Goal: Task Accomplishment & Management: Complete application form

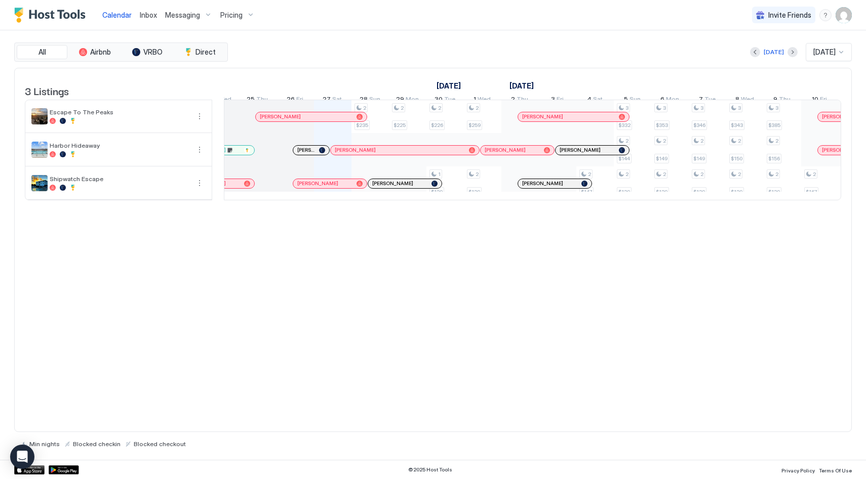
scroll to position [0, 471]
click at [374, 146] on div "Kim Dhuyvetter" at bounding box center [390, 140] width 150 height 11
click at [374, 154] on div at bounding box center [374, 150] width 8 height 8
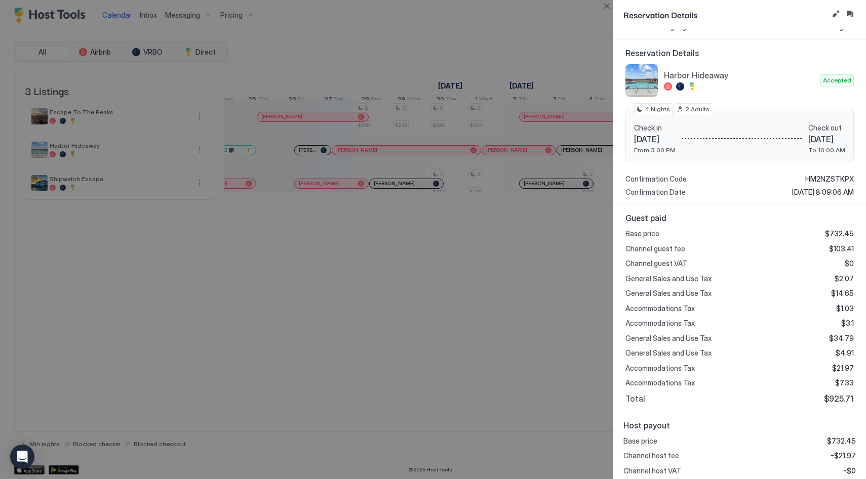
scroll to position [0, 0]
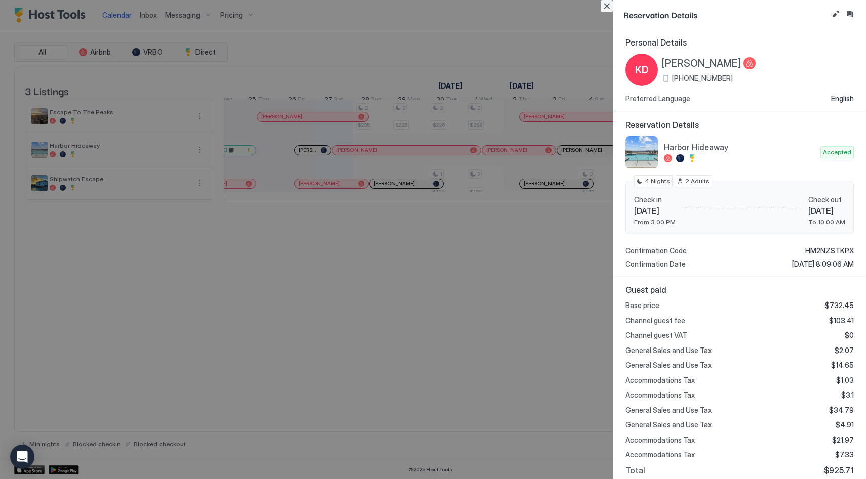
click at [605, 7] on button "Close" at bounding box center [606, 6] width 12 height 12
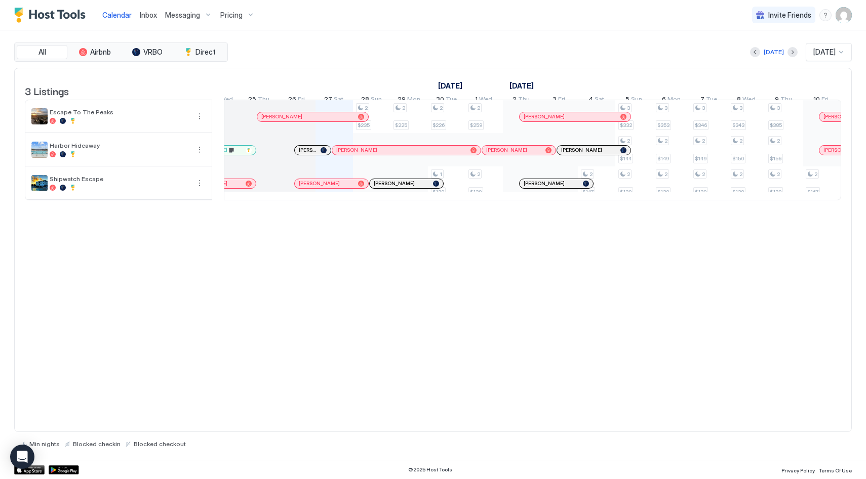
click at [314, 154] on div at bounding box center [314, 150] width 8 height 8
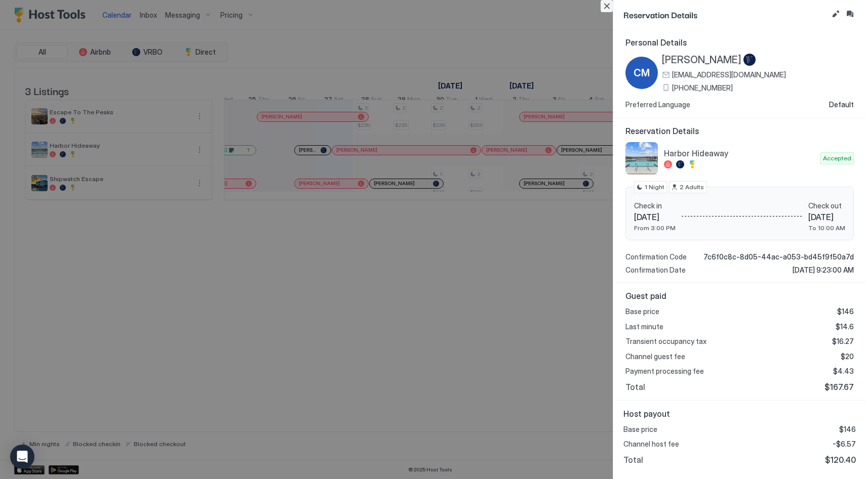
click at [607, 4] on button "Close" at bounding box center [606, 6] width 12 height 12
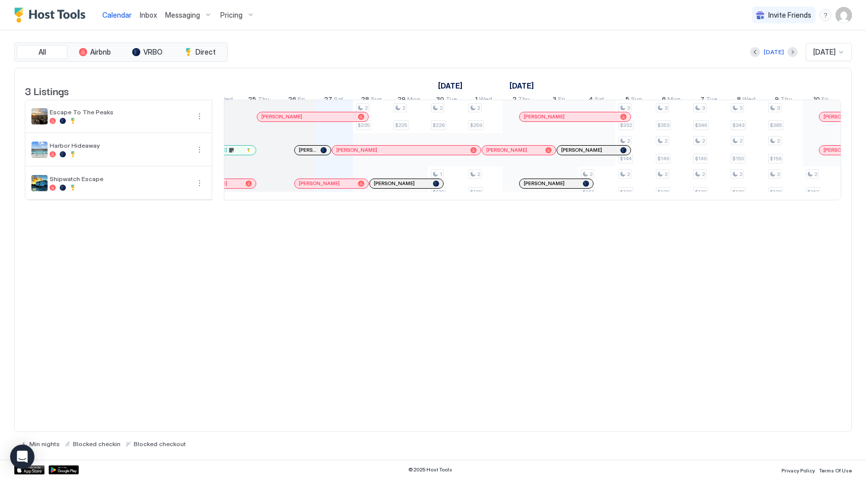
click at [579, 74] on div "September 2025 October 2025 November 2025 12 Fri 13 Sat 14 Sun 15 Mon 16 Tue 17…" at bounding box center [532, 87] width 617 height 39
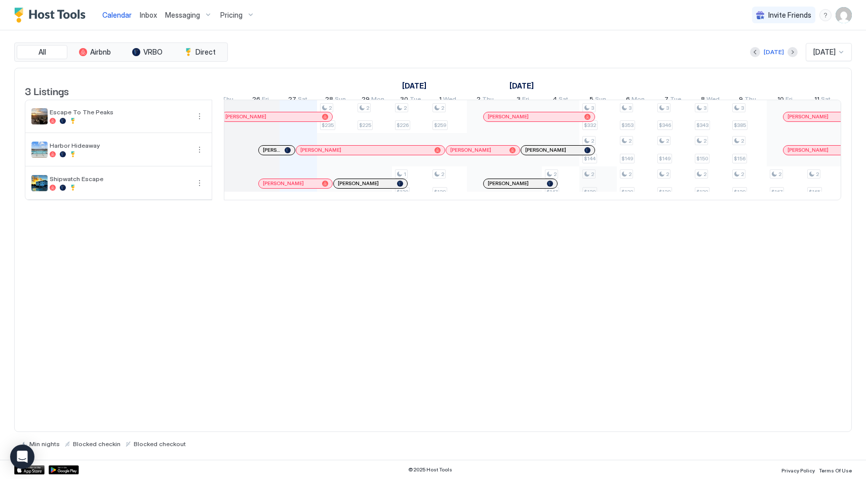
scroll to position [0, 473]
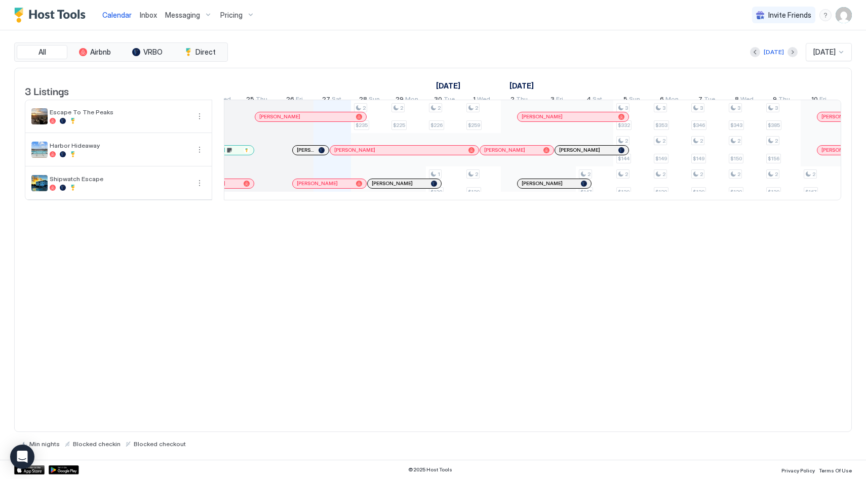
click at [404, 154] on div at bounding box center [404, 150] width 8 height 8
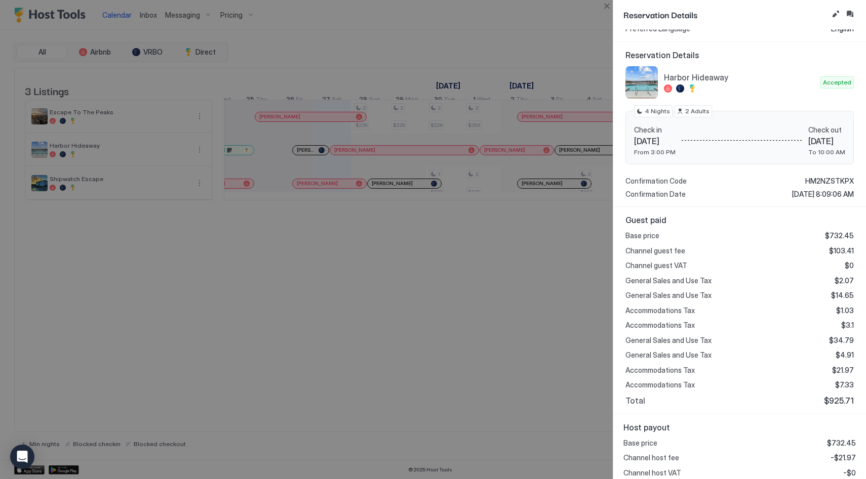
scroll to position [92, 0]
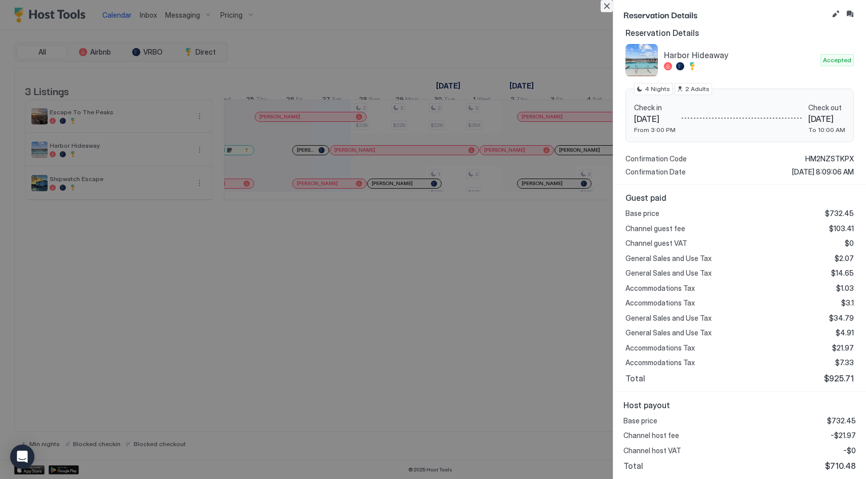
click at [609, 9] on button "Close" at bounding box center [606, 6] width 12 height 12
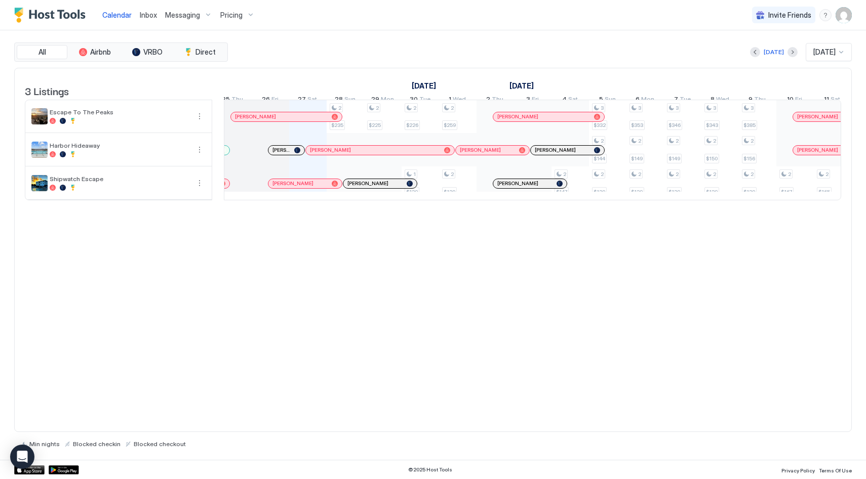
scroll to position [0, 491]
click at [366, 154] on div at bounding box center [366, 150] width 8 height 8
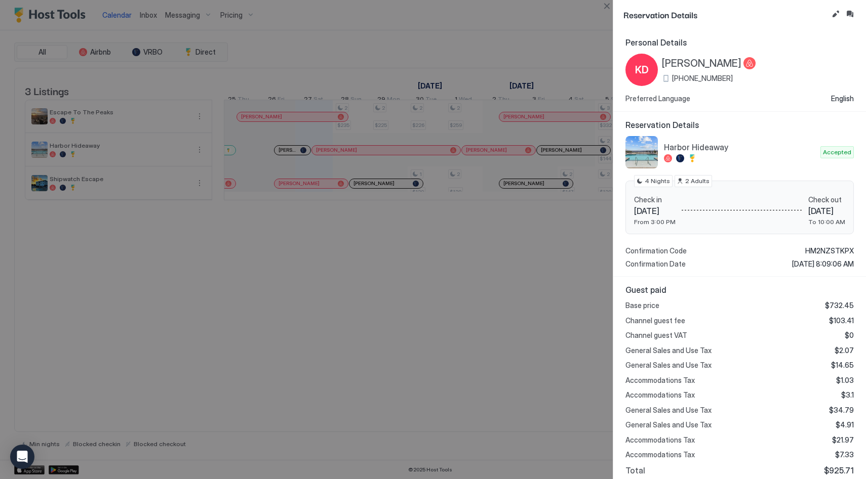
click at [613, 9] on div "Reservation Details" at bounding box center [739, 14] width 253 height 29
click at [608, 8] on button "Close" at bounding box center [606, 6] width 12 height 12
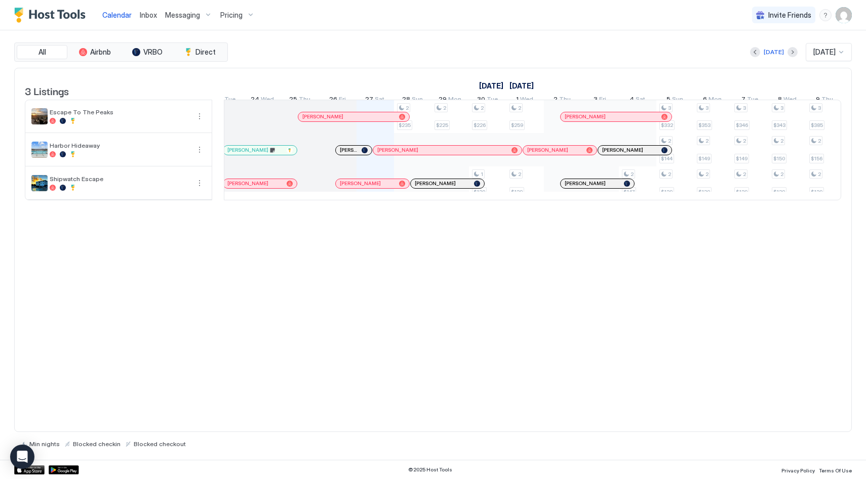
scroll to position [0, 434]
click at [342, 154] on div at bounding box center [341, 150] width 8 height 8
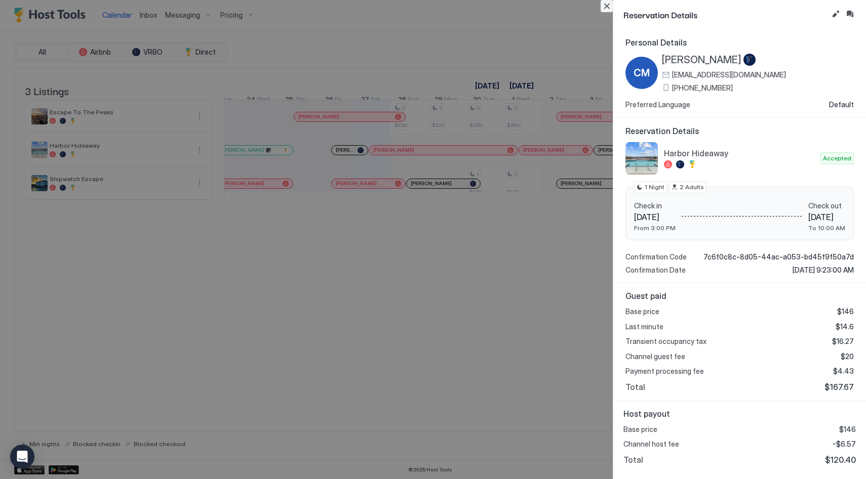
click at [608, 5] on button "Close" at bounding box center [606, 6] width 12 height 12
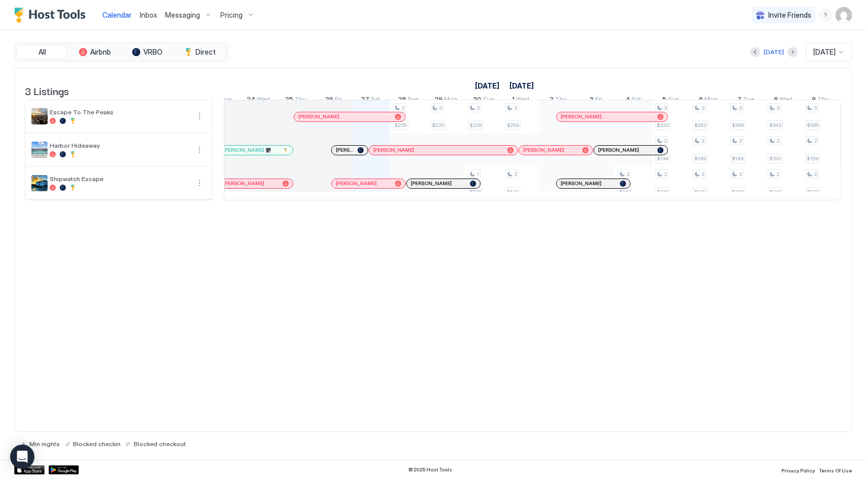
click at [381, 155] on div "Kim Dhuyvetter" at bounding box center [443, 150] width 148 height 9
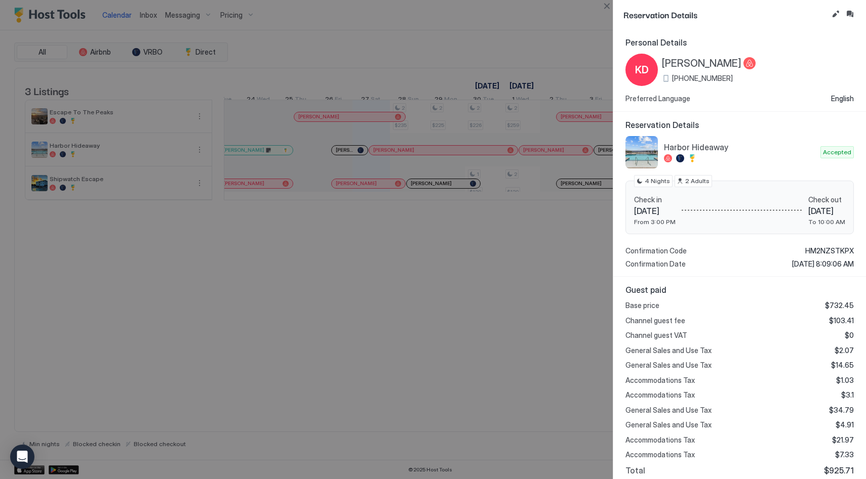
scroll to position [92, 0]
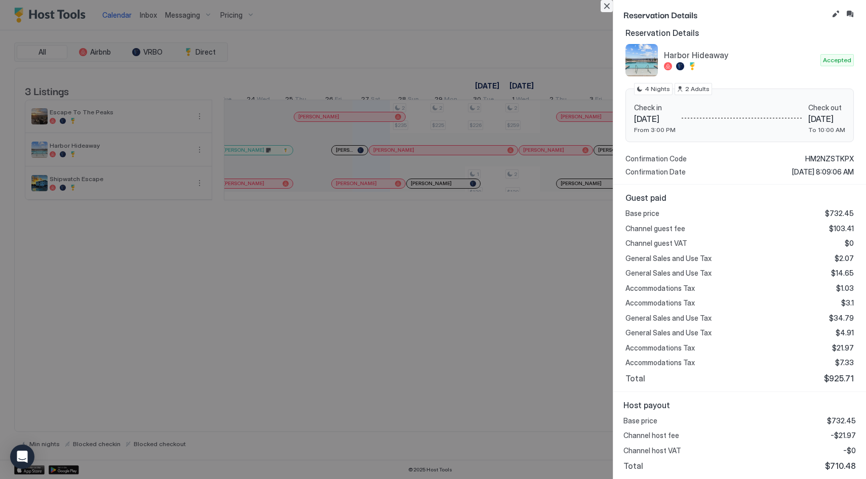
click at [607, 9] on button "Close" at bounding box center [606, 6] width 12 height 12
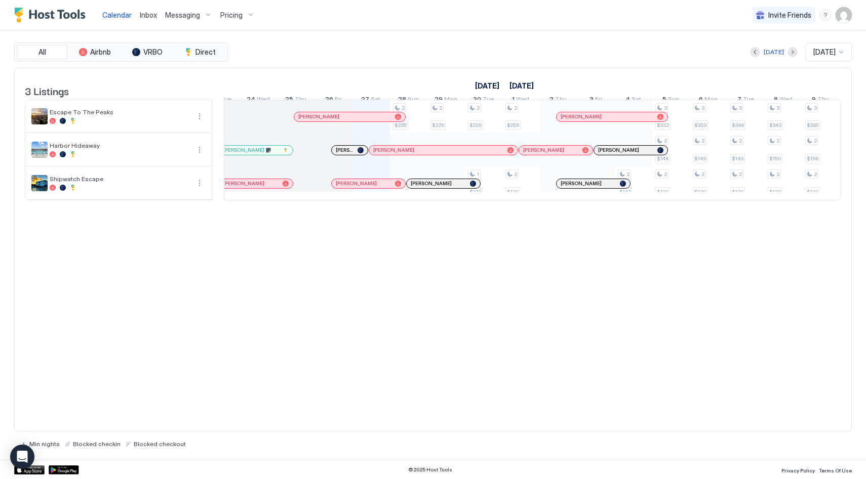
click at [0, 0] on div at bounding box center [0, 0] width 0 height 0
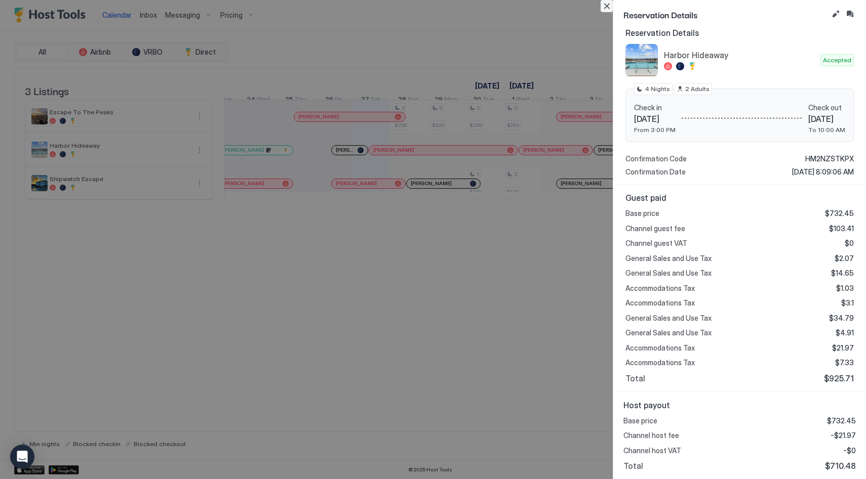
click at [607, 6] on button "Close" at bounding box center [606, 6] width 12 height 12
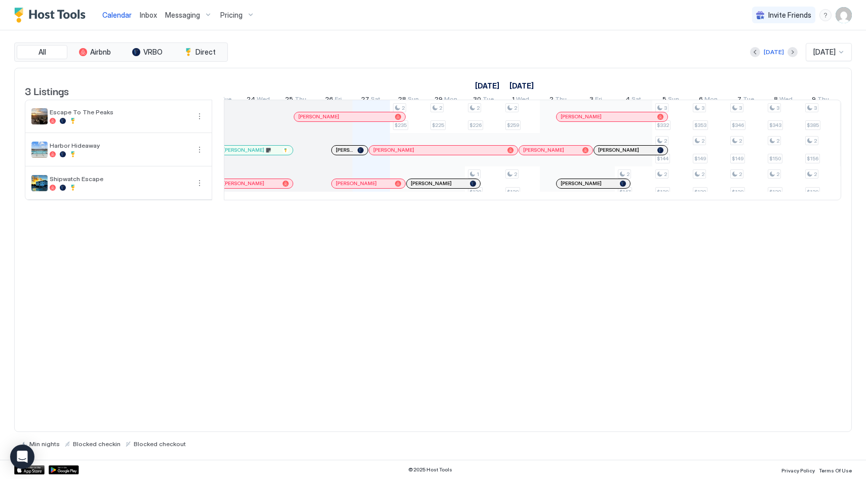
click at [386, 154] on div at bounding box center [386, 150] width 8 height 8
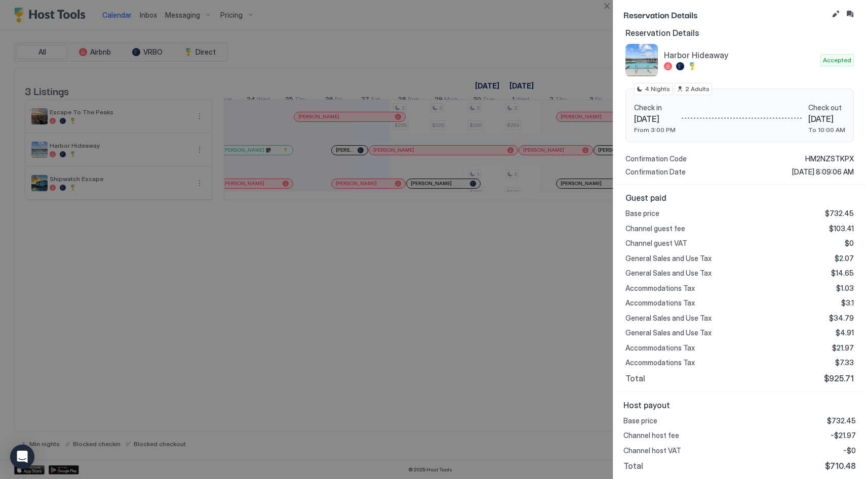
scroll to position [0, 0]
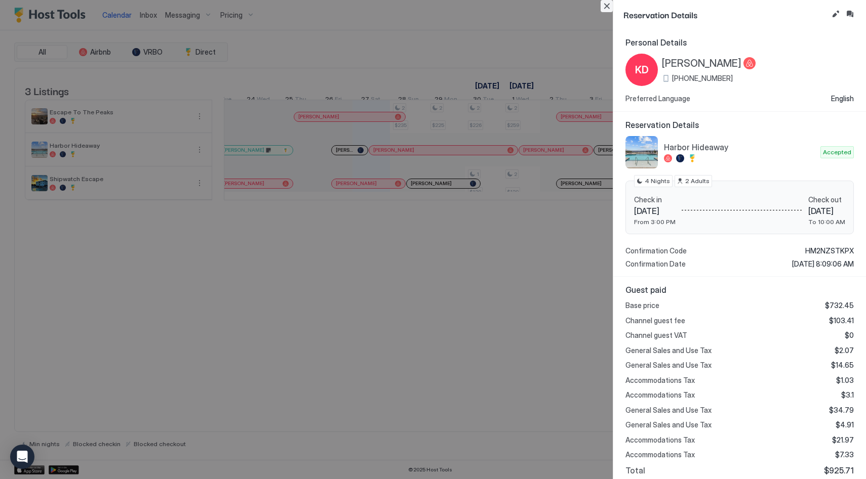
click at [605, 9] on button "Close" at bounding box center [606, 6] width 12 height 12
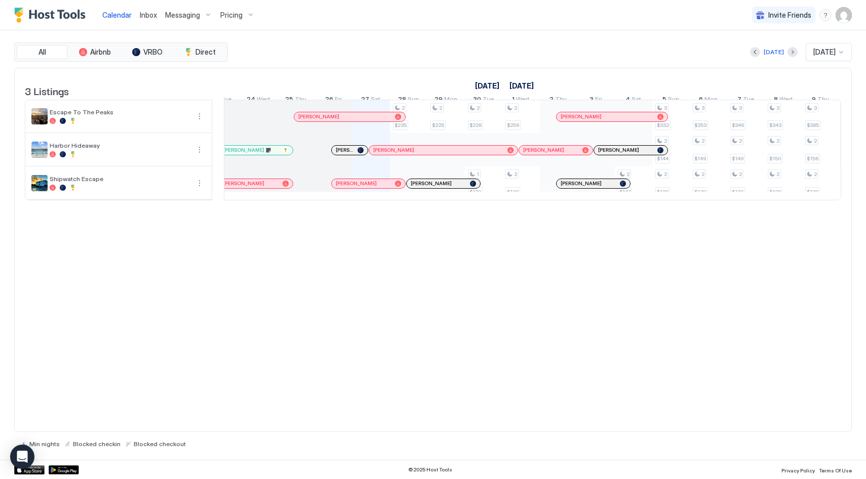
click at [450, 154] on div at bounding box center [450, 150] width 8 height 8
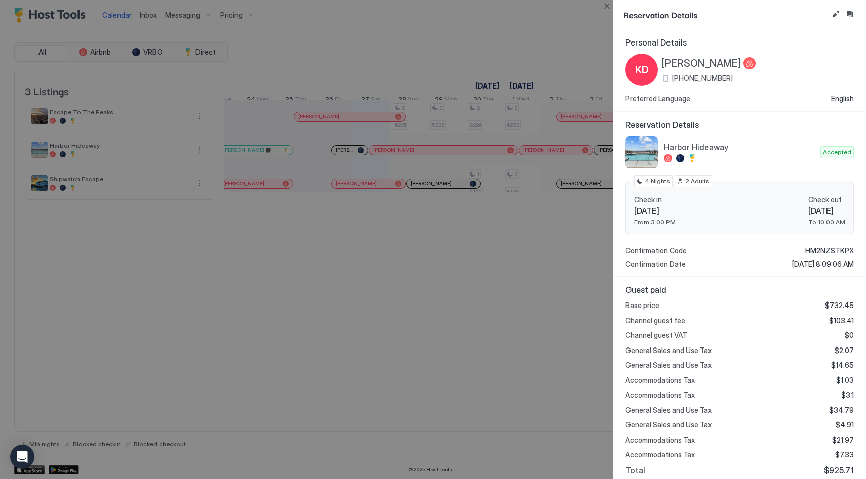
scroll to position [92, 0]
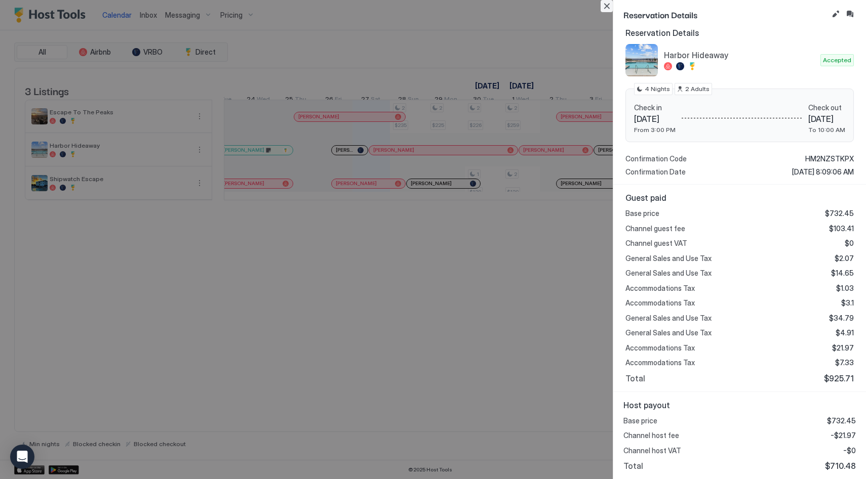
click at [609, 3] on button "Close" at bounding box center [606, 6] width 12 height 12
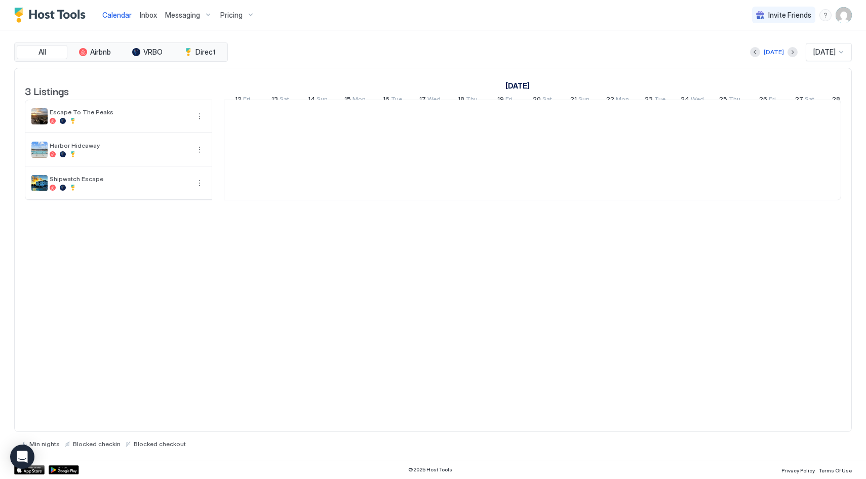
scroll to position [0, 562]
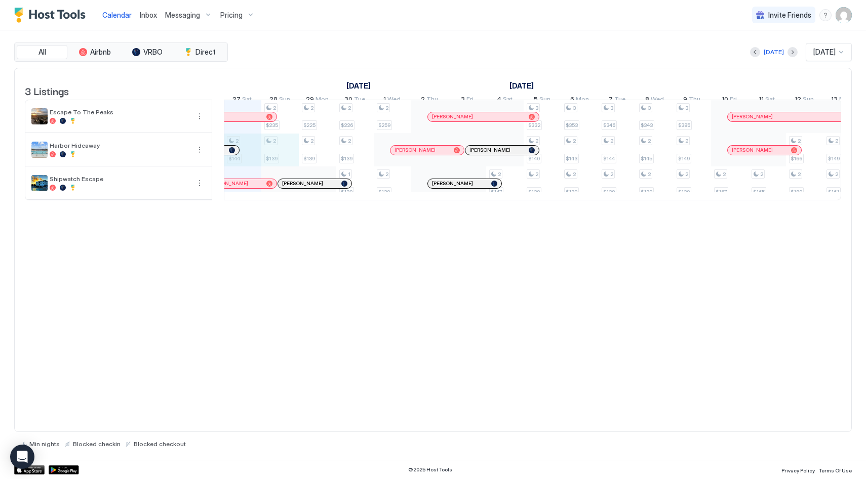
drag, startPoint x: 244, startPoint y: 158, endPoint x: 271, endPoint y: 156, distance: 26.9
click at [271, 156] on div "2 $144 2 $235 2 $139 2 $225 2 $139 2 $226 2 $139 1 $139 2 $259 2 $139 2 $147 3 …" at bounding box center [710, 150] width 2097 height 100
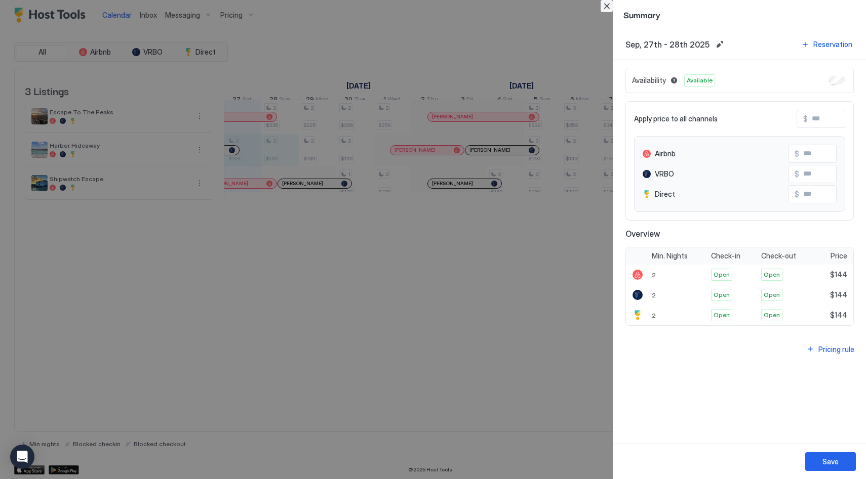
click at [605, 10] on button "Close" at bounding box center [606, 6] width 12 height 12
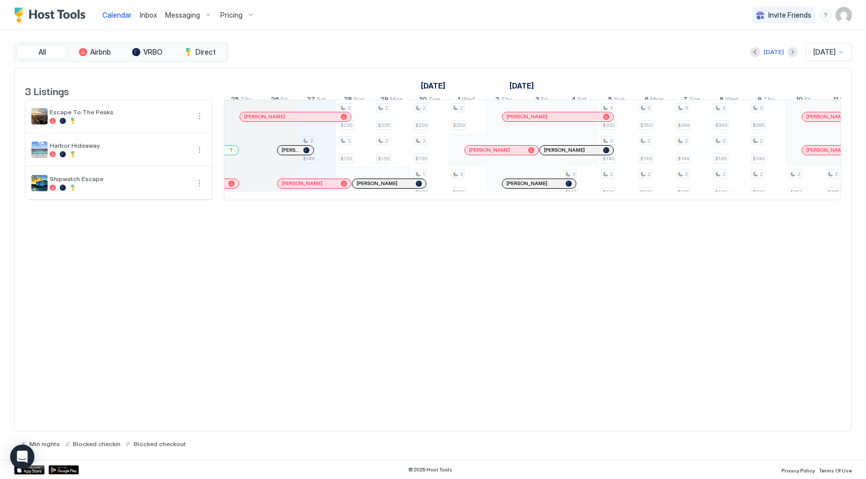
scroll to position [0, 472]
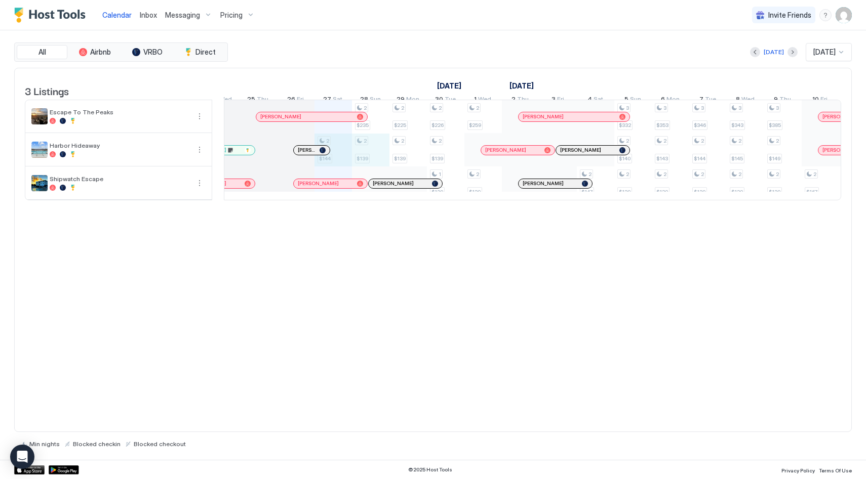
drag, startPoint x: 342, startPoint y: 156, endPoint x: 361, endPoint y: 156, distance: 19.2
click at [361, 156] on div "2 $144 2 $235 2 $139 2 $225 2 $139 2 $226 2 $139 1 $139 2 $259 2 $139 2 $147 3 …" at bounding box center [800, 150] width 2097 height 100
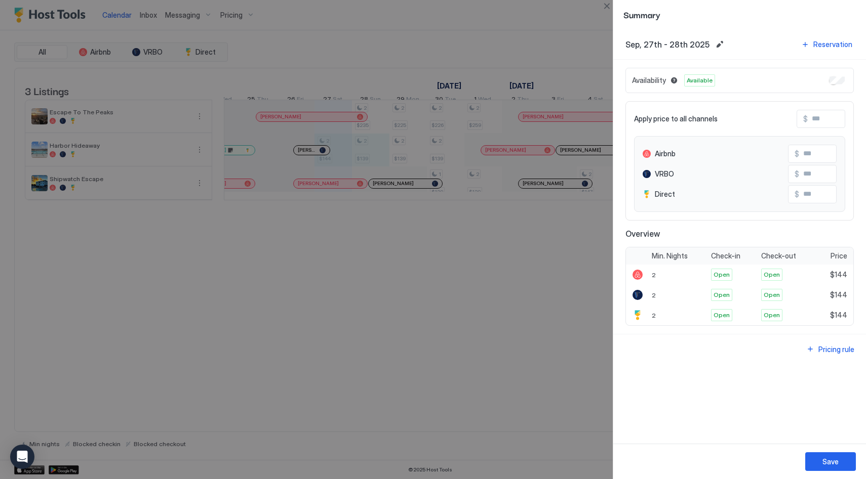
click at [294, 157] on div at bounding box center [433, 239] width 866 height 479
click at [301, 157] on div at bounding box center [433, 239] width 866 height 479
click at [603, 8] on button "Close" at bounding box center [606, 6] width 12 height 12
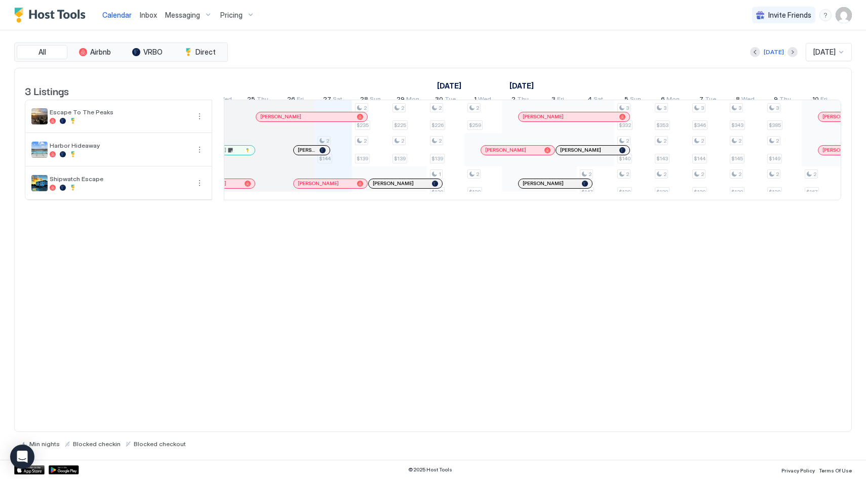
click at [310, 154] on div at bounding box center [310, 150] width 8 height 8
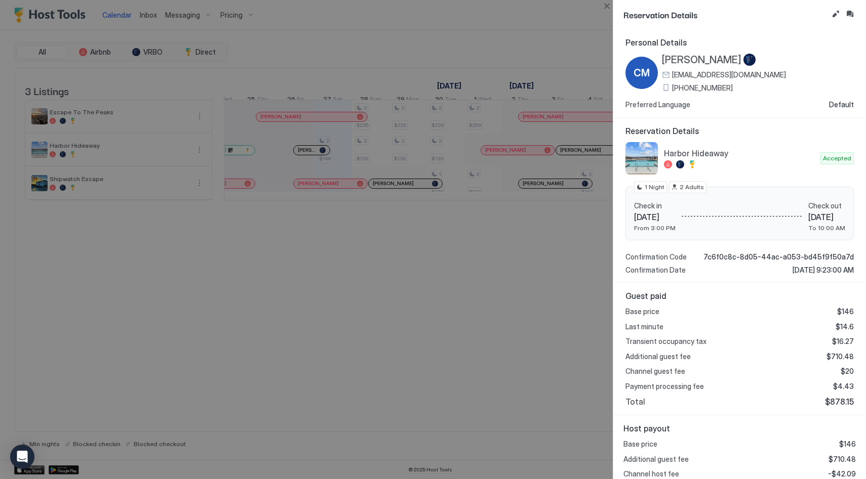
drag, startPoint x: 744, startPoint y: 60, endPoint x: 661, endPoint y: 56, distance: 83.1
click at [661, 56] on div "CM [PERSON_NAME] [EMAIL_ADDRESS][DOMAIN_NAME] [PHONE_NUMBER]" at bounding box center [705, 73] width 160 height 38
copy span "[PERSON_NAME]"
click at [603, 6] on button "Close" at bounding box center [606, 6] width 12 height 12
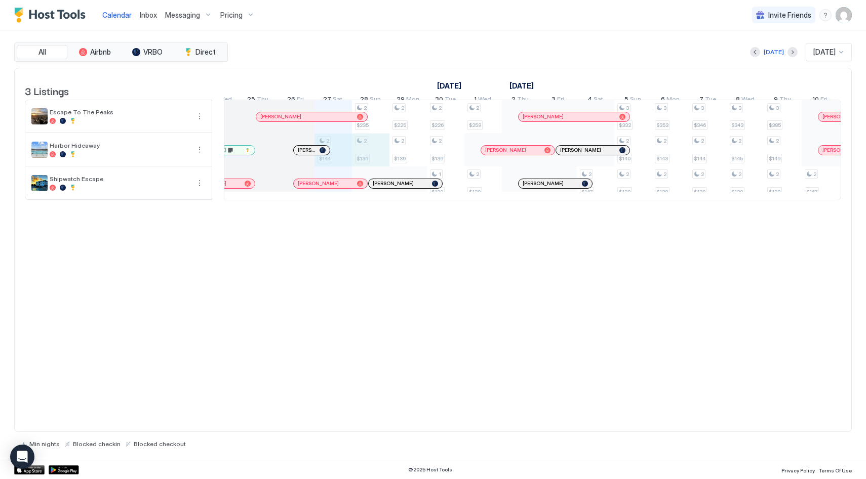
drag, startPoint x: 338, startPoint y: 161, endPoint x: 362, endPoint y: 161, distance: 24.3
click at [373, 161] on div "2 $144 2 $235 2 $139 2 $225 2 $139 2 $226 2 $139 1 $139 2 $259 2 $139 2 $147 3 …" at bounding box center [800, 150] width 2097 height 100
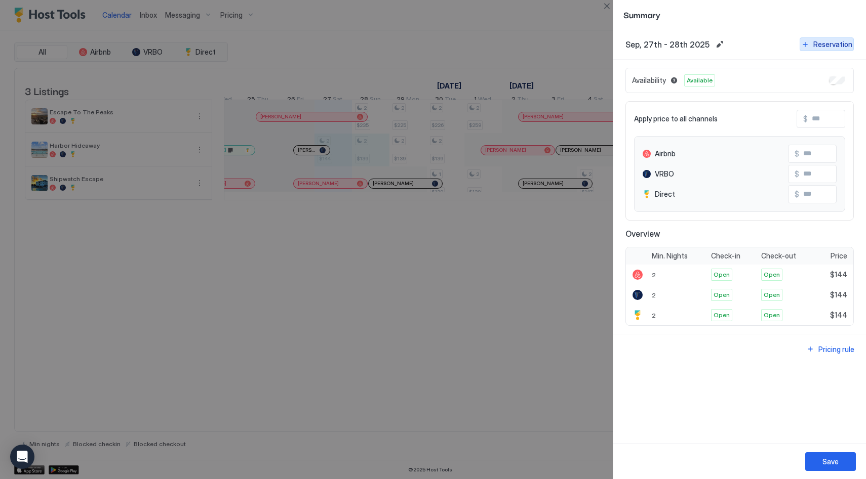
click at [837, 47] on div "Reservation" at bounding box center [832, 44] width 39 height 11
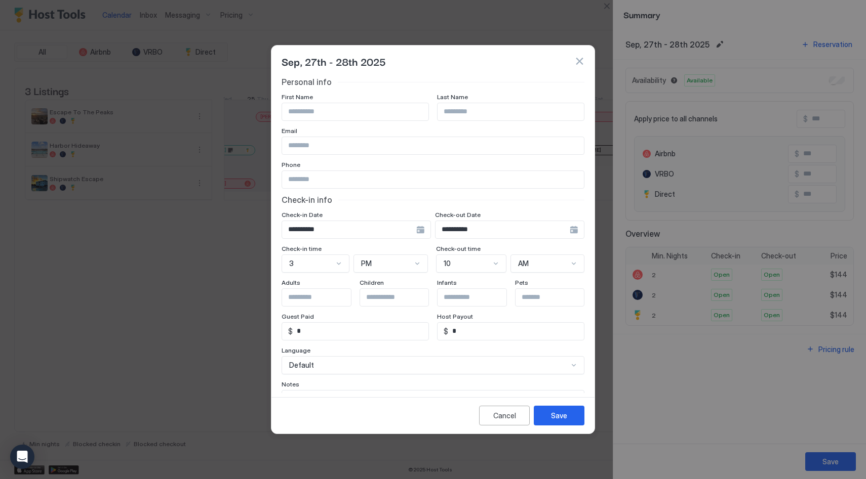
click at [331, 112] on input "Input Field" at bounding box center [355, 111] width 146 height 17
paste input "**********"
drag, startPoint x: 359, startPoint y: 114, endPoint x: 320, endPoint y: 111, distance: 39.1
click at [320, 111] on input "**********" at bounding box center [355, 111] width 146 height 17
type input "*********"
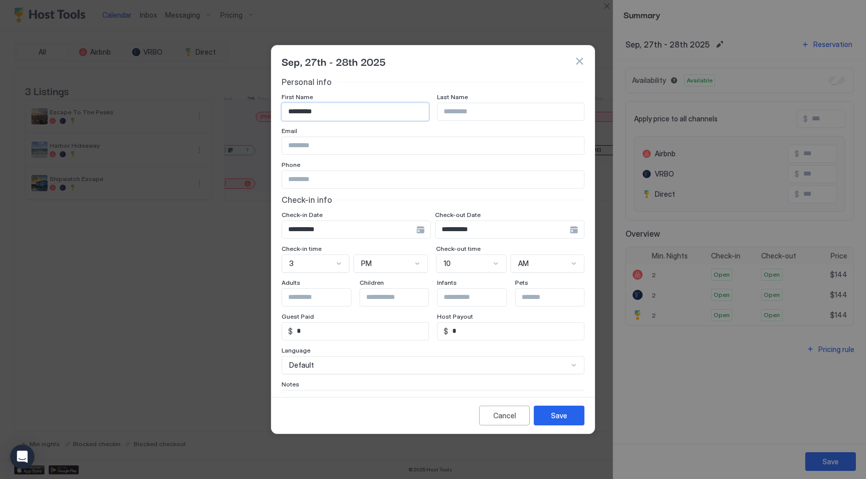
click at [467, 110] on input "Input Field" at bounding box center [510, 111] width 146 height 17
paste input "********"
type input "********"
click at [329, 146] on input "Input Field" at bounding box center [433, 145] width 302 height 17
type input "**********"
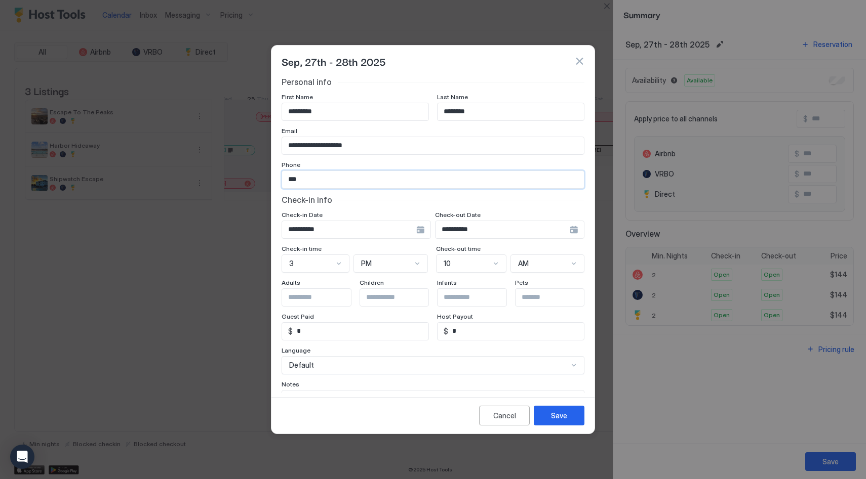
type input "**********"
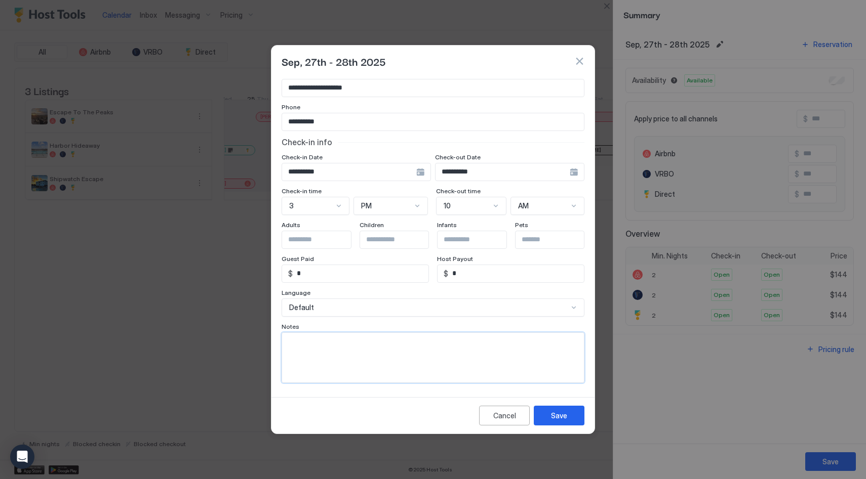
click at [341, 357] on textarea "Input Field" at bounding box center [433, 358] width 302 height 50
type textarea "**********"
click at [562, 409] on button "Save" at bounding box center [558, 416] width 51 height 20
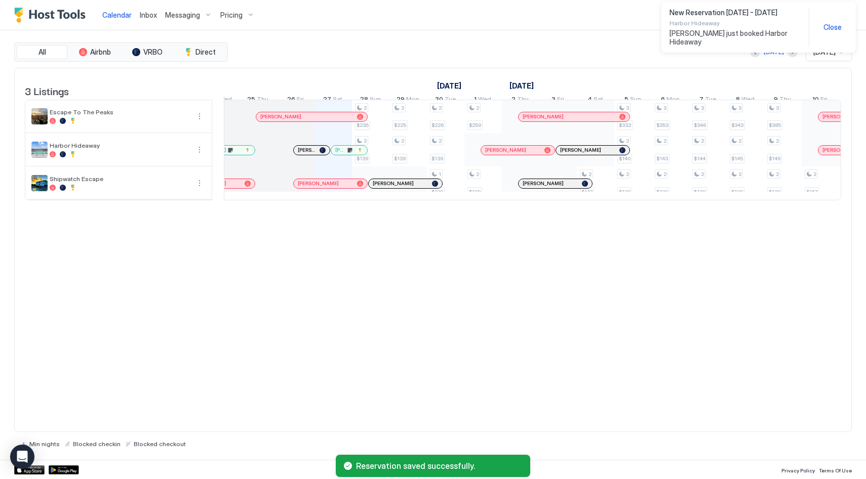
click at [829, 28] on span "Close" at bounding box center [832, 27] width 18 height 9
